Goal: Task Accomplishment & Management: Manage account settings

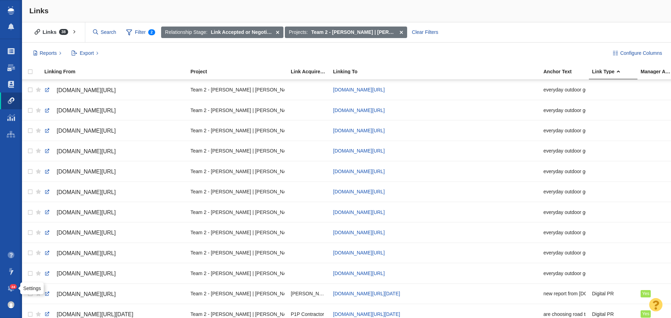
click at [11, 290] on span at bounding box center [11, 288] width 7 height 7
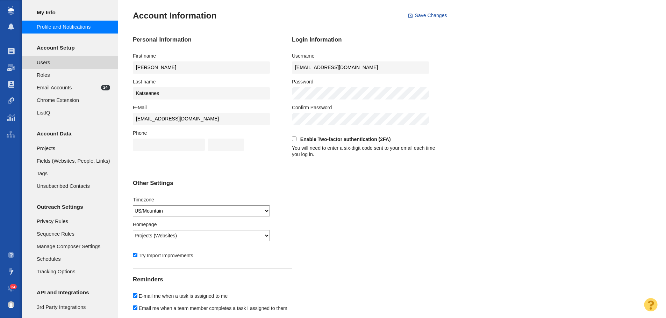
click at [65, 62] on span "Users" at bounding box center [73, 63] width 73 height 8
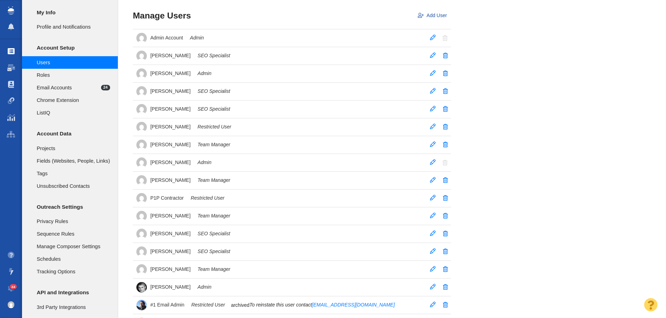
click at [10, 53] on span at bounding box center [11, 51] width 7 height 7
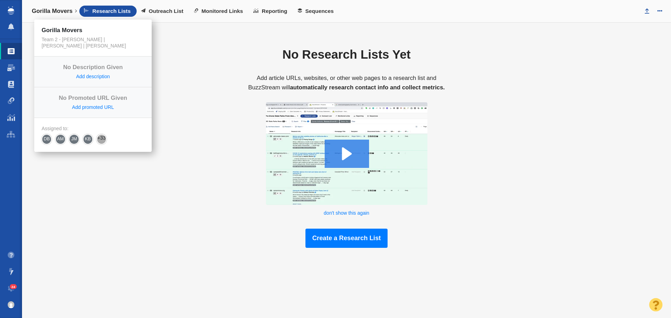
click at [75, 12] on link "Gorilla Movers" at bounding box center [54, 11] width 55 height 17
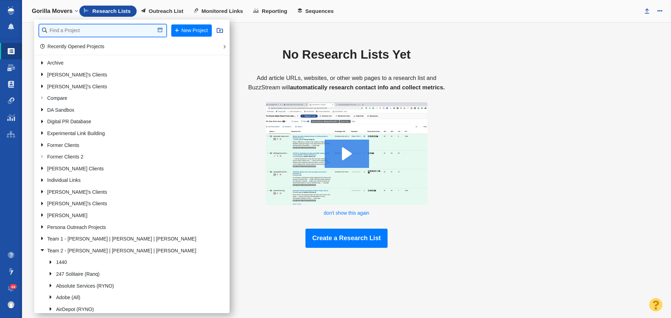
click at [86, 34] on input "text" at bounding box center [102, 30] width 127 height 12
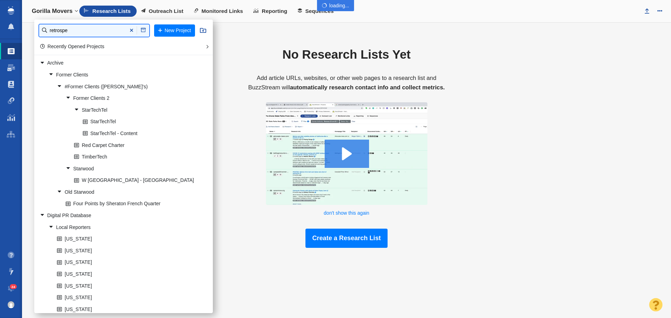
type input "retrospe"
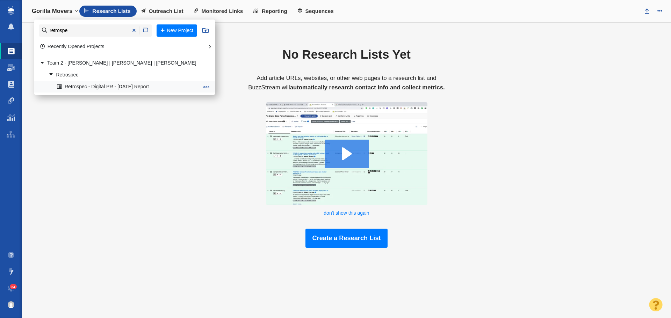
click at [121, 91] on link "Retrospec - Digital PR - [DATE] Report" at bounding box center [127, 86] width 145 height 11
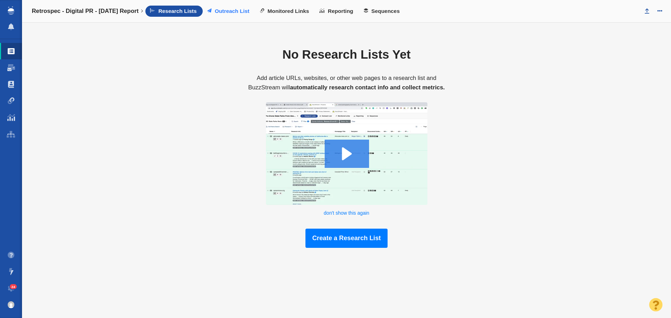
click at [242, 11] on span "Outreach List" at bounding box center [232, 11] width 35 height 6
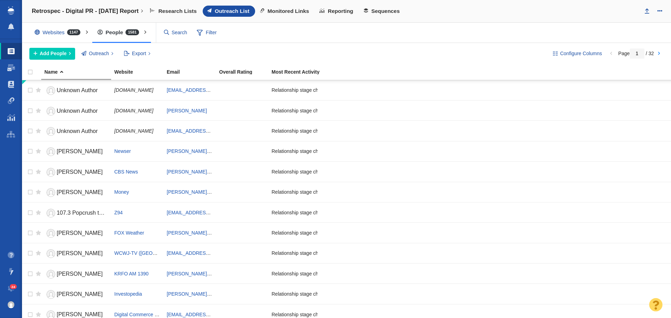
click at [456, 36] on div "Websites 1147 All Websites Assigned To Me Recently Viewed Starred People 1581 A…" at bounding box center [346, 33] width 649 height 20
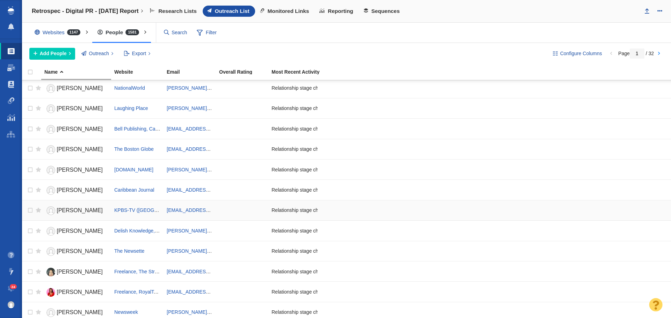
scroll to position [782, 0]
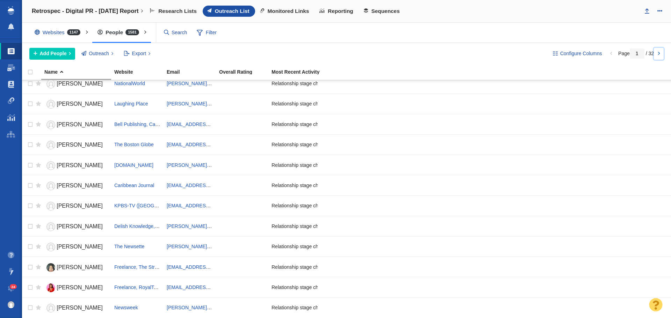
click at [659, 53] on link at bounding box center [659, 54] width 10 height 12
click at [659, 52] on link at bounding box center [659, 54] width 10 height 12
click at [661, 53] on link at bounding box center [659, 54] width 10 height 12
click at [660, 52] on link at bounding box center [659, 54] width 10 height 12
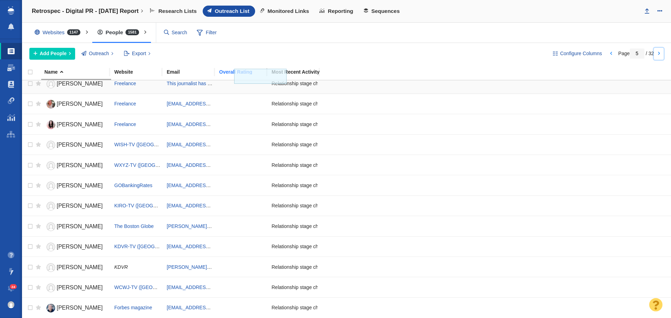
drag, startPoint x: 260, startPoint y: 77, endPoint x: 281, endPoint y: 85, distance: 22.1
click at [268, 86] on body "Projects Dashboard Websites People Link Monitoring Reports Projects Home Help C…" at bounding box center [335, 159] width 671 height 318
drag, startPoint x: 319, startPoint y: 73, endPoint x: 367, endPoint y: 75, distance: 47.9
click at [367, 75] on tr "Name Website Email Overall Rating Most Recent Activity" at bounding box center [346, 72] width 649 height 15
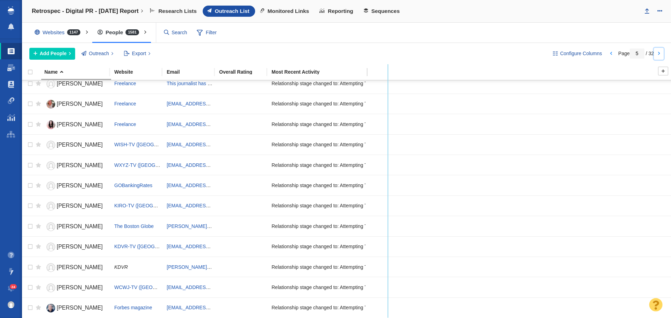
drag, startPoint x: 367, startPoint y: 73, endPoint x: 391, endPoint y: 76, distance: 24.7
click at [391, 76] on tr "Name Website Email Overall Rating Most Recent Activity" at bounding box center [346, 72] width 649 height 15
drag, startPoint x: 391, startPoint y: 76, endPoint x: 400, endPoint y: 76, distance: 8.7
click at [400, 76] on tr "Name Website Email Overall Rating Most Recent Activity" at bounding box center [346, 72] width 649 height 15
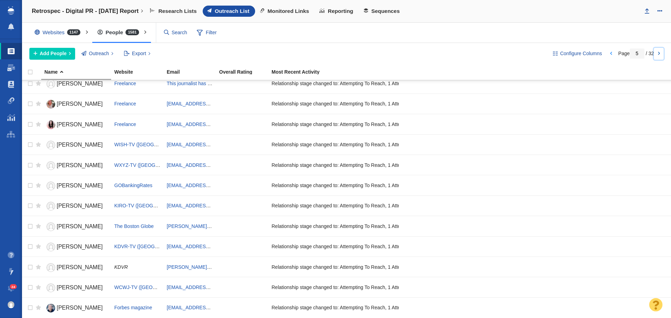
click at [658, 54] on link at bounding box center [659, 54] width 10 height 12
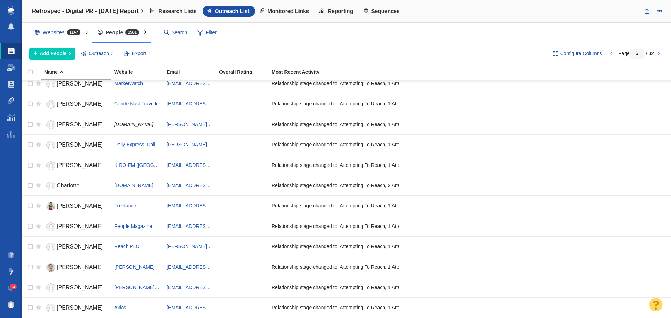
click at [406, 30] on div "Websites 1147 All Websites Assigned To Me Recently Viewed Starred People 1581 A…" at bounding box center [346, 33] width 649 height 20
click at [377, 29] on div "Websites 1147 All Websites Assigned To Me Recently Viewed Starred People 1581 A…" at bounding box center [346, 33] width 649 height 20
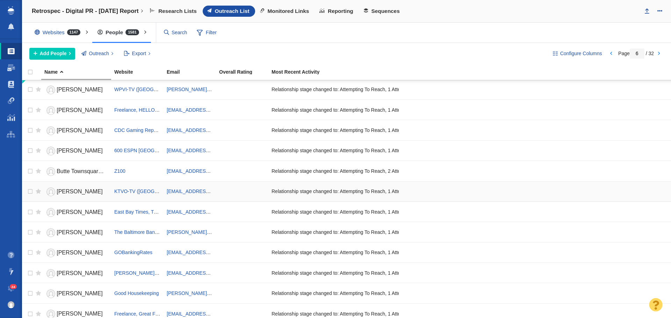
scroll to position [0, 0]
click at [346, 29] on div "Websites 1147 All Websites Assigned To Me Recently Viewed Starred People 1581 A…" at bounding box center [346, 33] width 649 height 20
click at [484, 37] on div "Websites 1147 All Websites Assigned To Me Recently Viewed Starred People 1581 A…" at bounding box center [346, 33] width 649 height 20
click at [659, 51] on link at bounding box center [659, 54] width 10 height 12
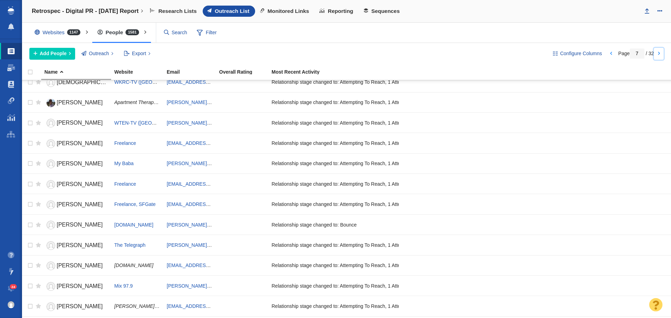
scroll to position [782, 0]
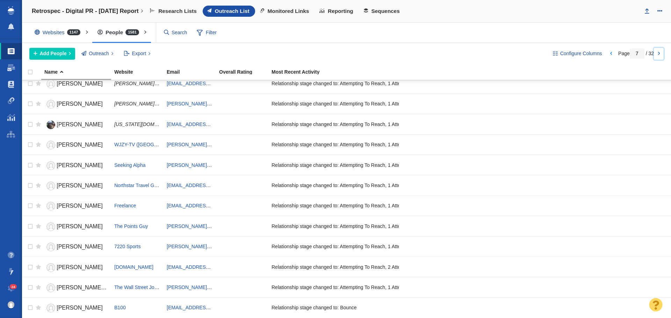
click at [659, 53] on link at bounding box center [659, 54] width 10 height 12
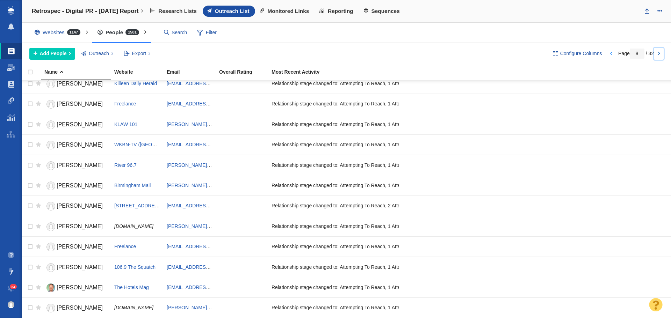
click at [659, 51] on link at bounding box center [659, 54] width 10 height 12
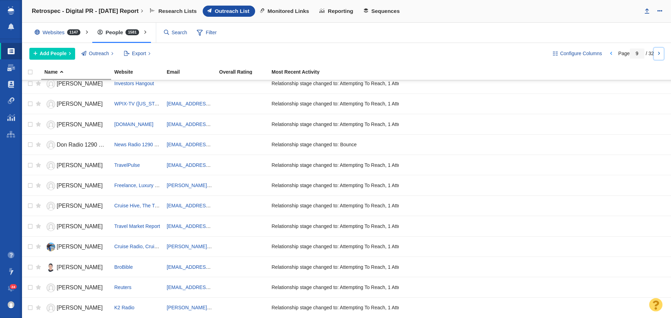
click at [659, 53] on link at bounding box center [659, 54] width 10 height 12
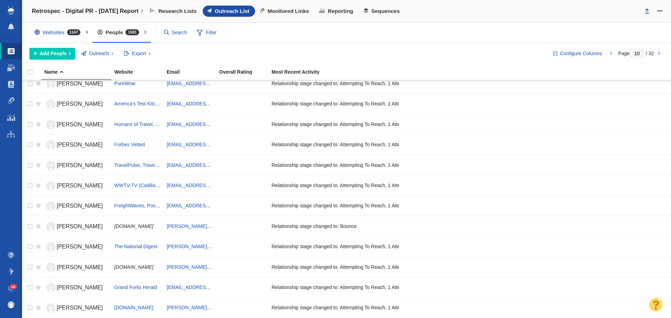
click at [463, 31] on div "Websites 1147 All Websites Assigned To Me Recently Viewed Starred People 1581 A…" at bounding box center [346, 33] width 649 height 20
click at [657, 55] on link at bounding box center [659, 54] width 10 height 12
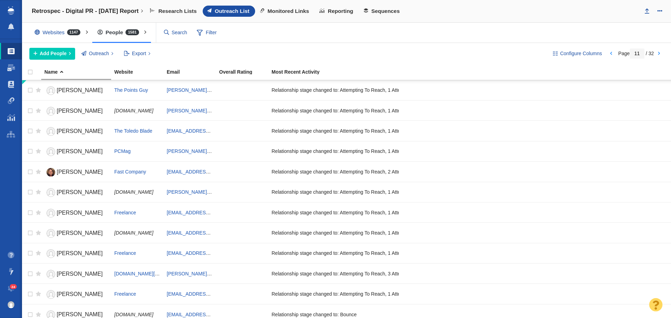
click at [430, 36] on div "Websites 1147 All Websites Assigned To Me Recently Viewed Starred People 1581 A…" at bounding box center [346, 33] width 649 height 20
